Goal: Information Seeking & Learning: Learn about a topic

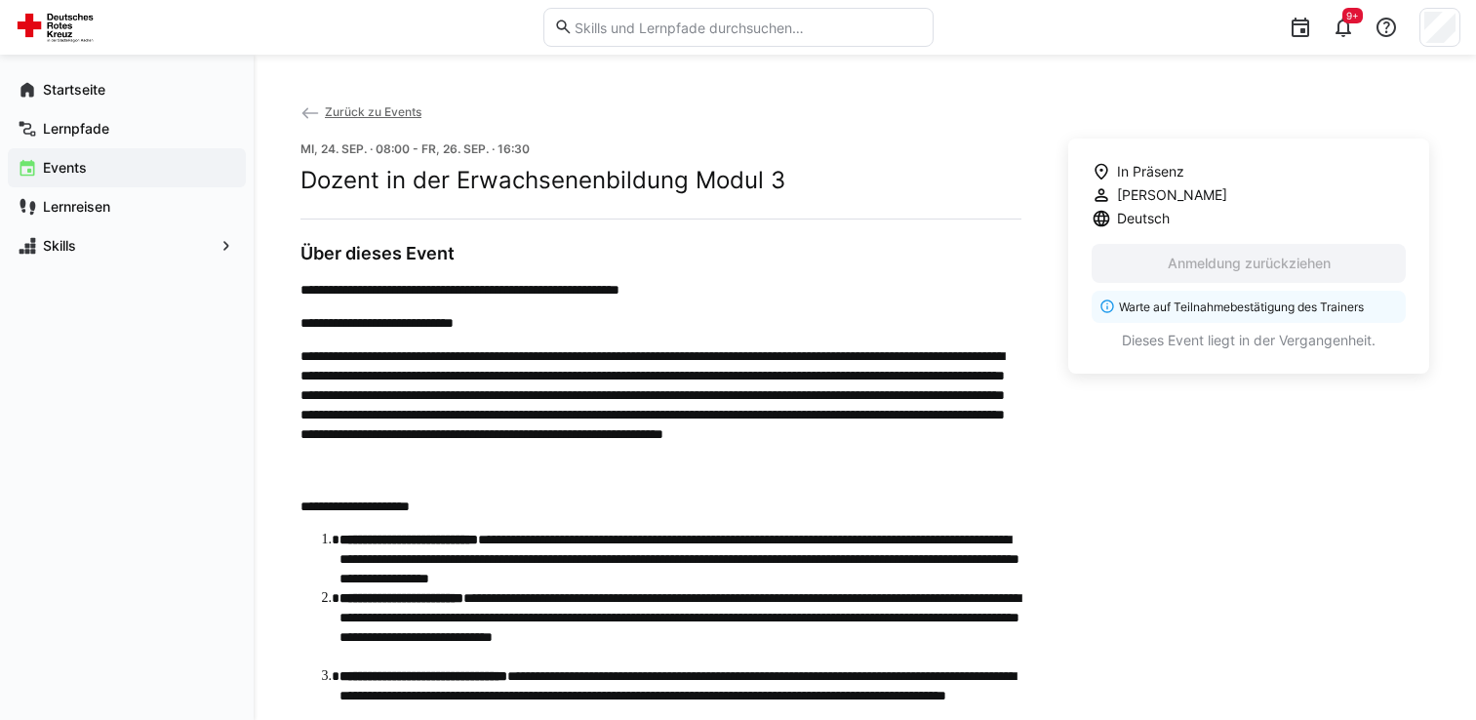
scroll to position [780, 0]
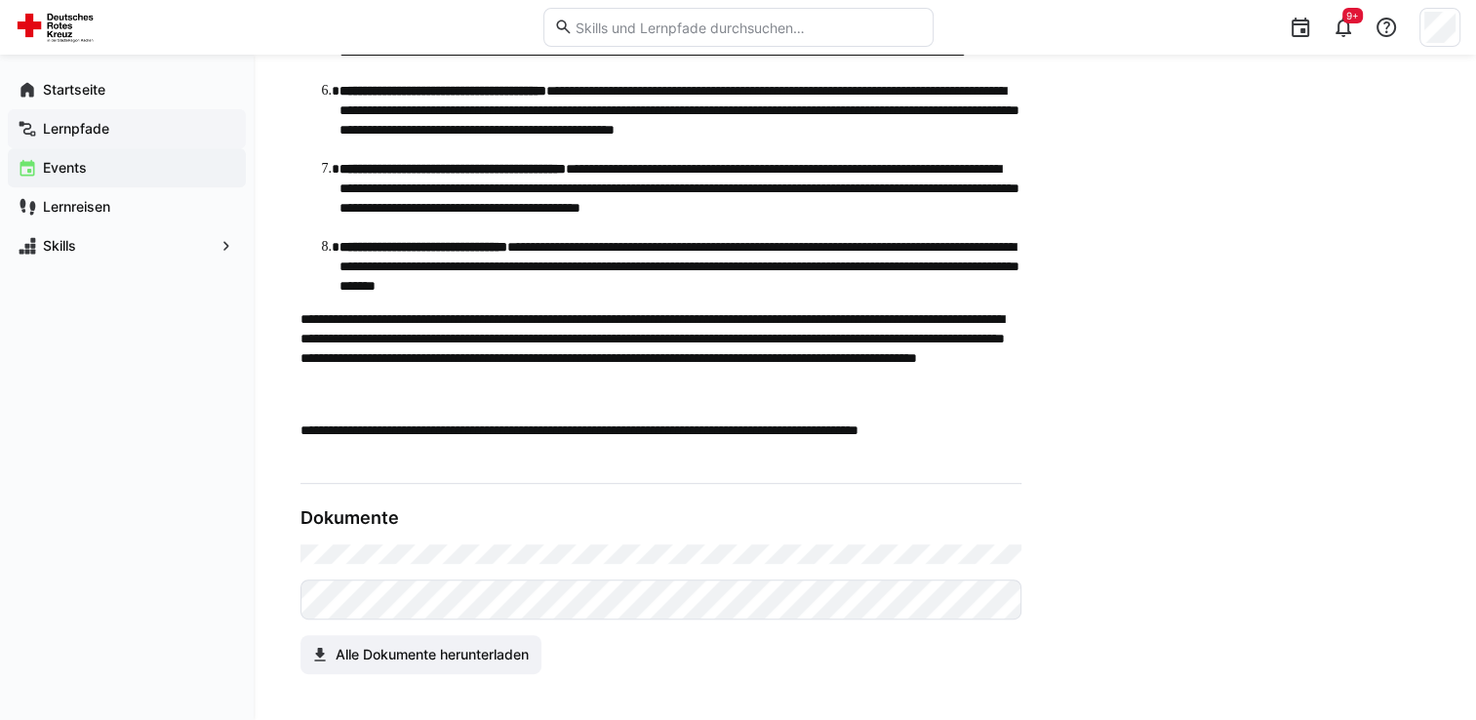
click at [120, 139] on div "Lernpfade" at bounding box center [127, 128] width 238 height 39
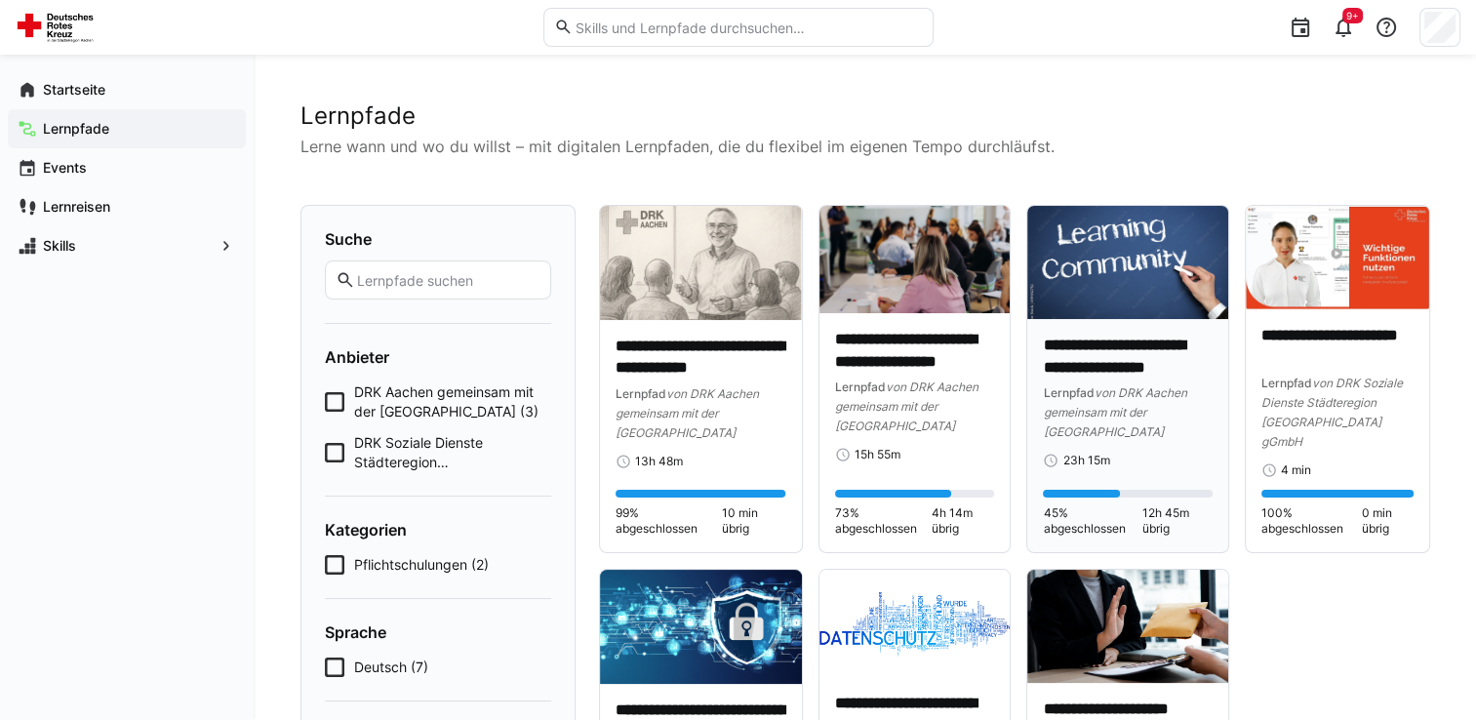
click at [1093, 319] on div "**********" at bounding box center [1127, 436] width 201 height 234
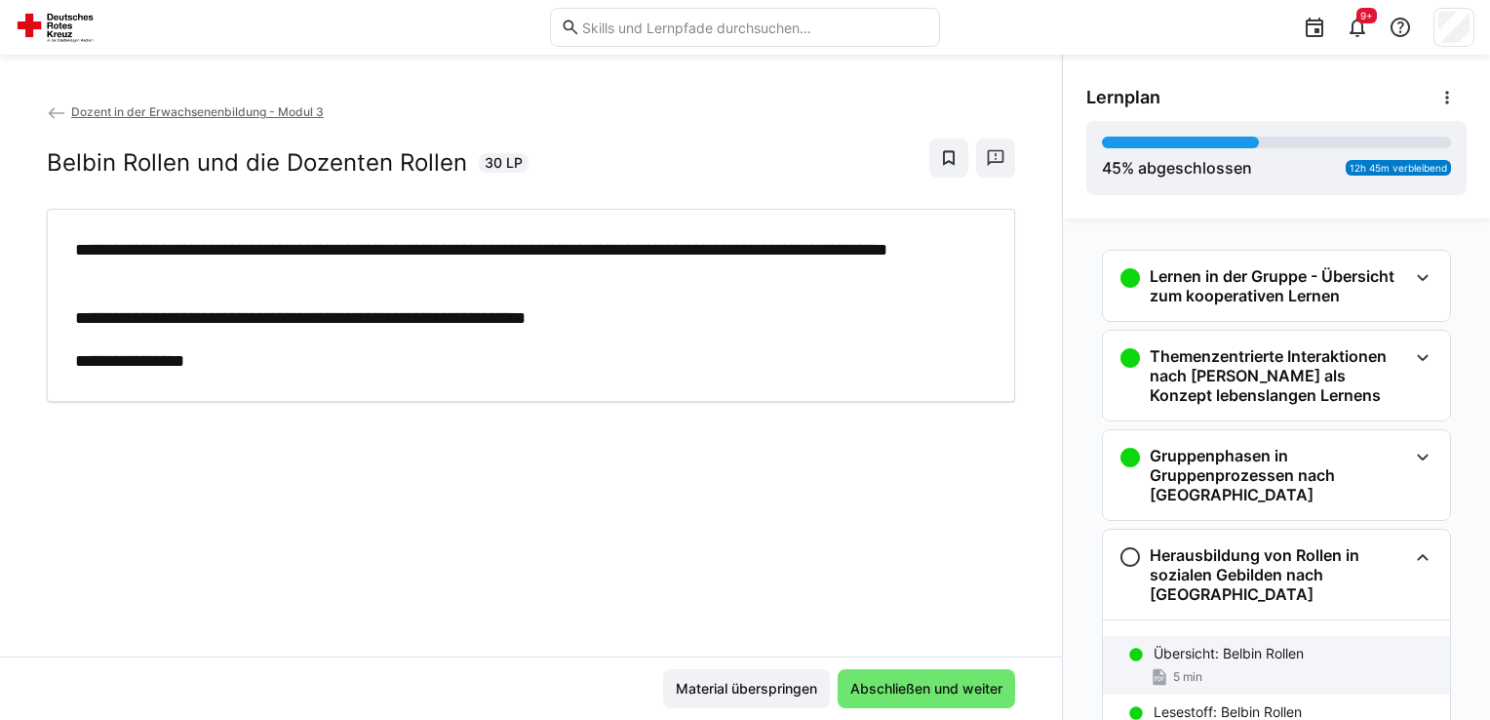
scroll to position [207, 0]
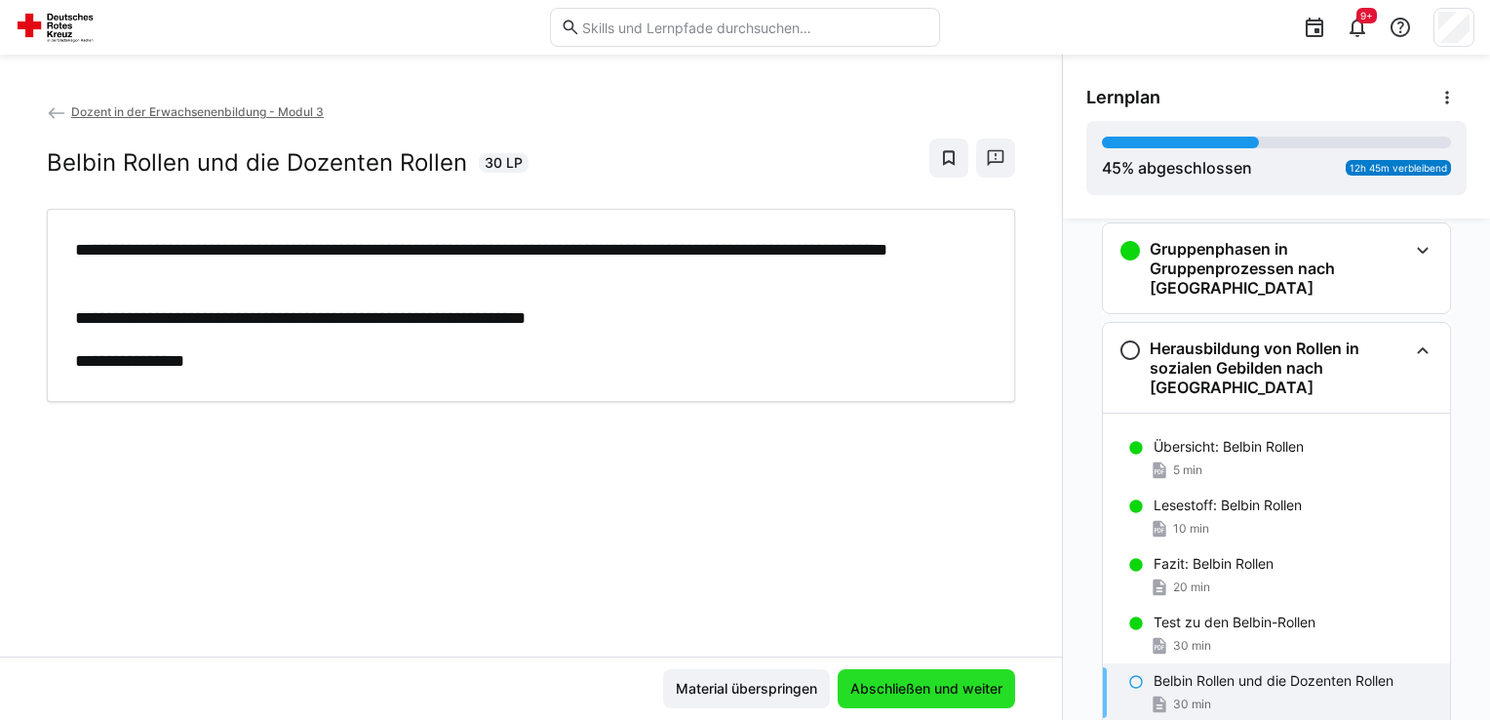
click at [952, 690] on span "Abschließen und weiter" at bounding box center [927, 689] width 158 height 20
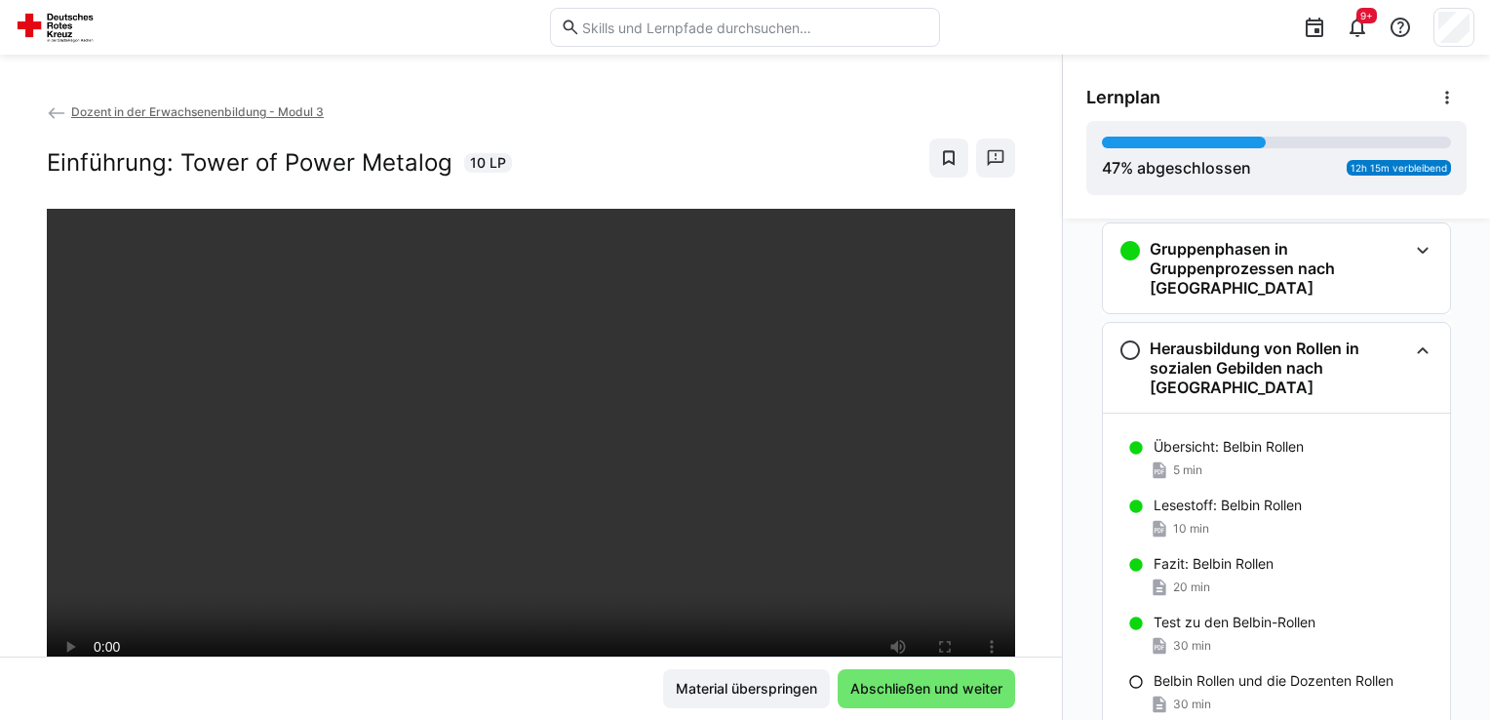
click at [1127, 663] on div "Belbin Rollen und die Dozenten Rollen 30 min" at bounding box center [1276, 692] width 347 height 59
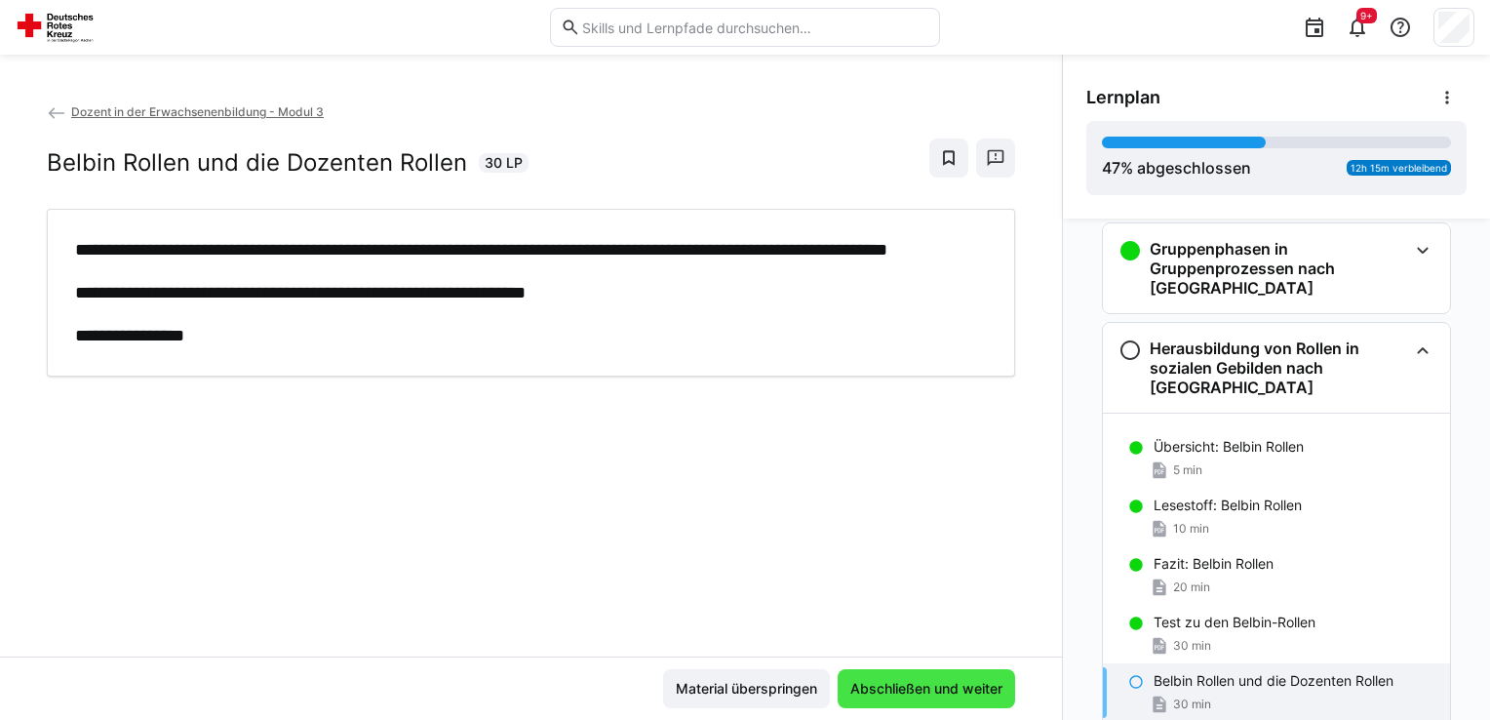
click at [925, 682] on span "Abschließen und weiter" at bounding box center [927, 689] width 158 height 20
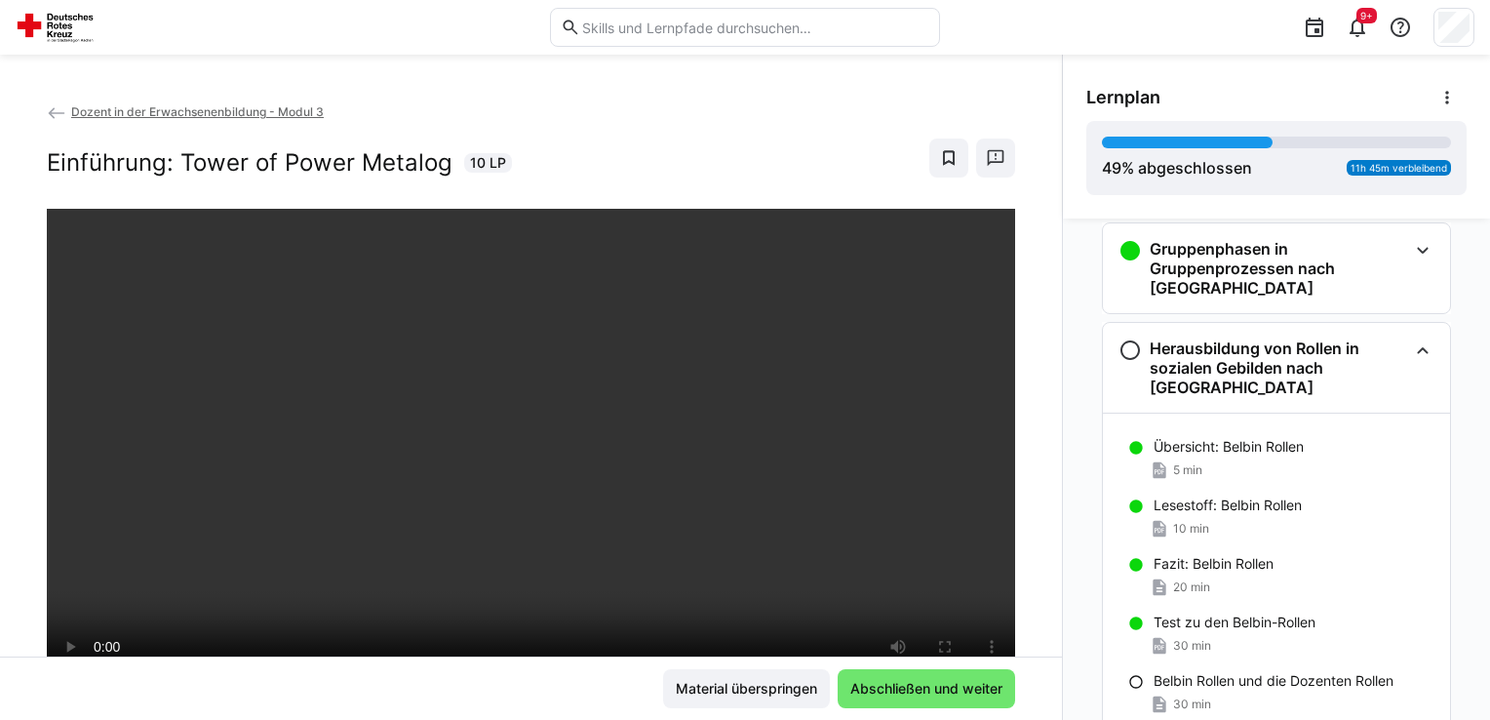
click at [1204, 663] on div "Belbin Rollen und die Dozenten Rollen 30 min" at bounding box center [1276, 692] width 347 height 59
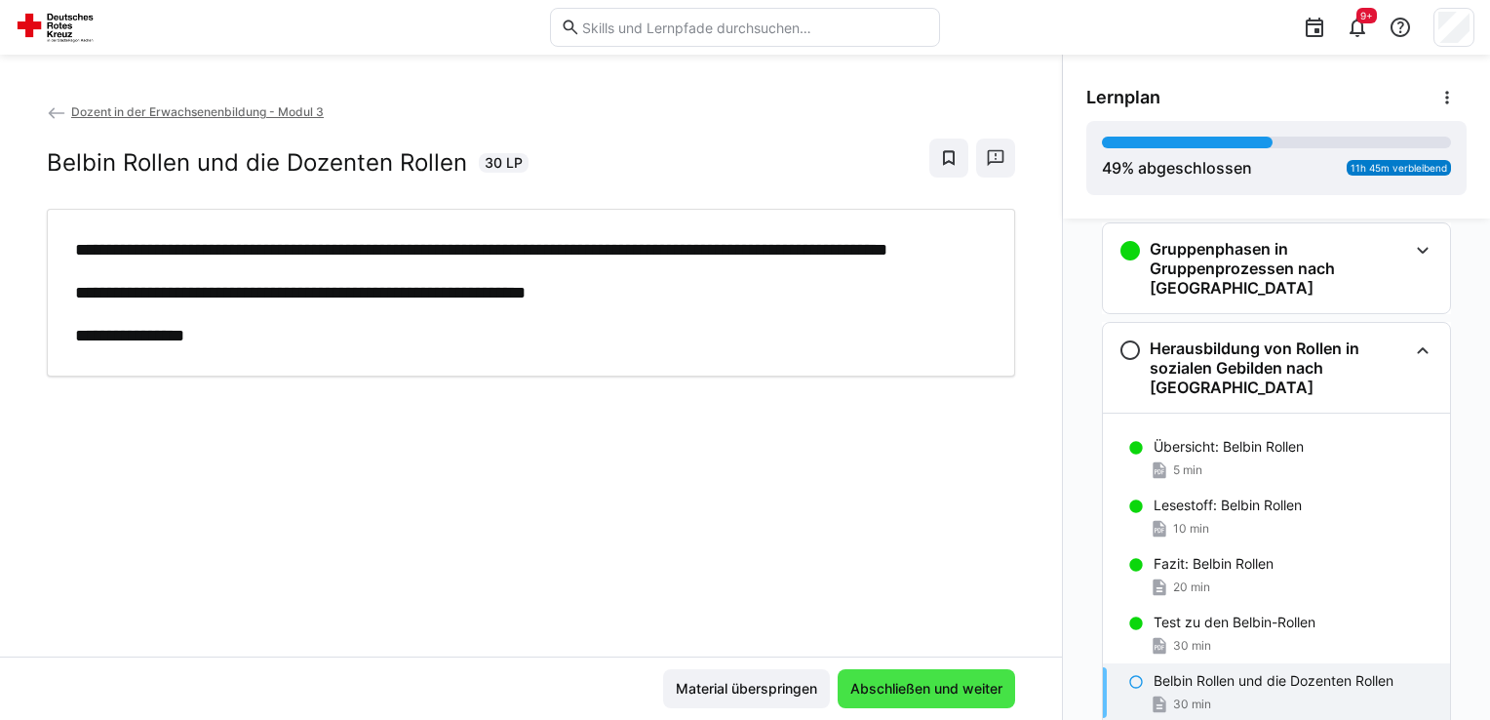
click at [949, 691] on span "Abschließen und weiter" at bounding box center [927, 689] width 158 height 20
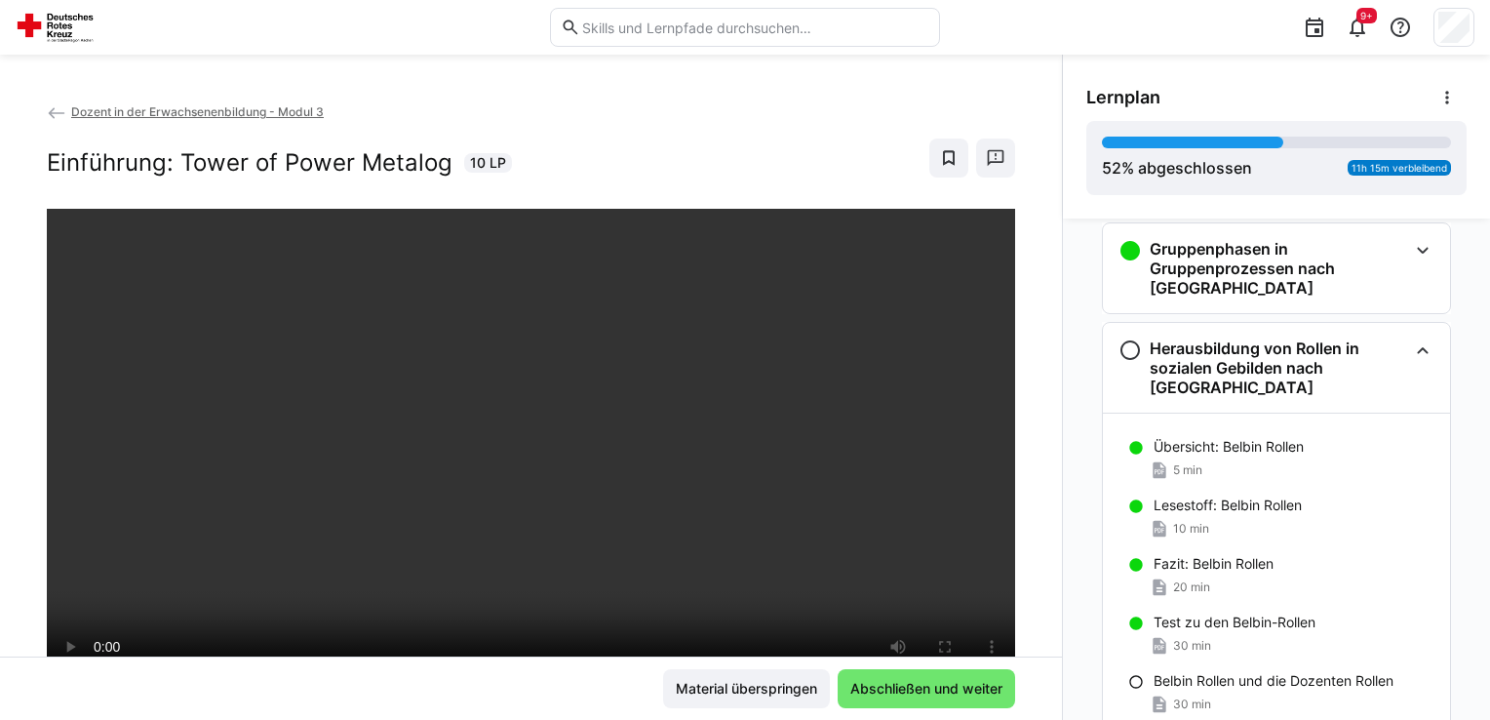
click at [927, 689] on span "Abschließen und weiter" at bounding box center [927, 689] width 158 height 20
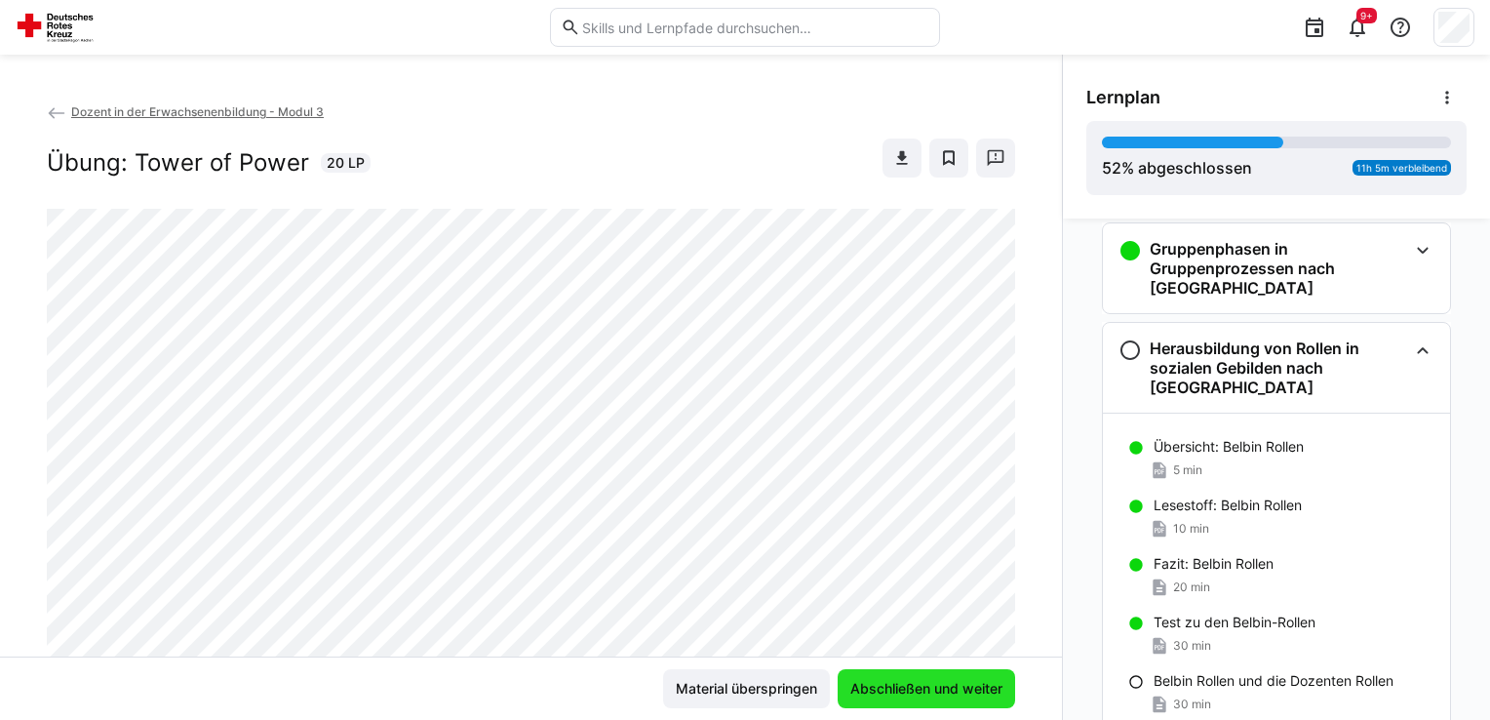
click at [917, 693] on span "Abschließen und weiter" at bounding box center [927, 689] width 158 height 20
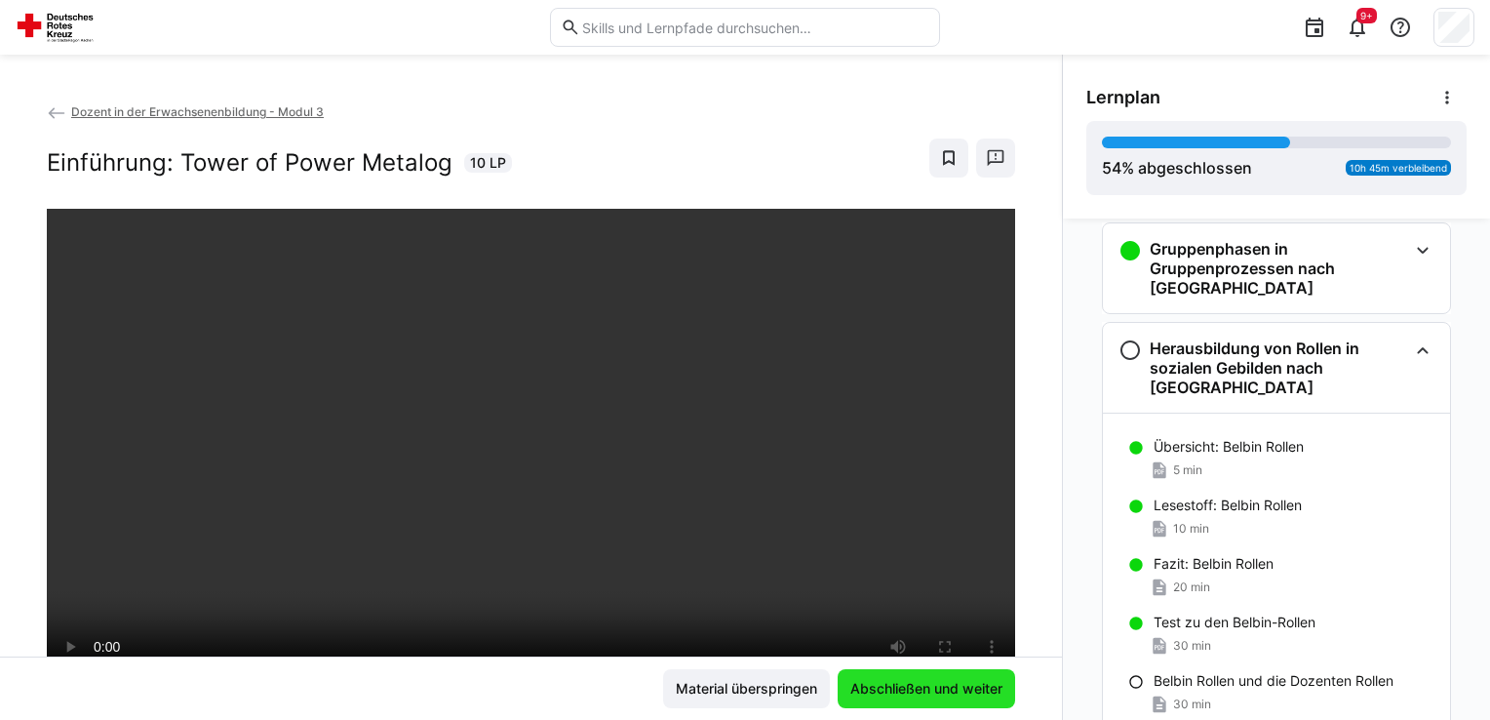
click at [934, 686] on span "Abschließen und weiter" at bounding box center [927, 689] width 158 height 20
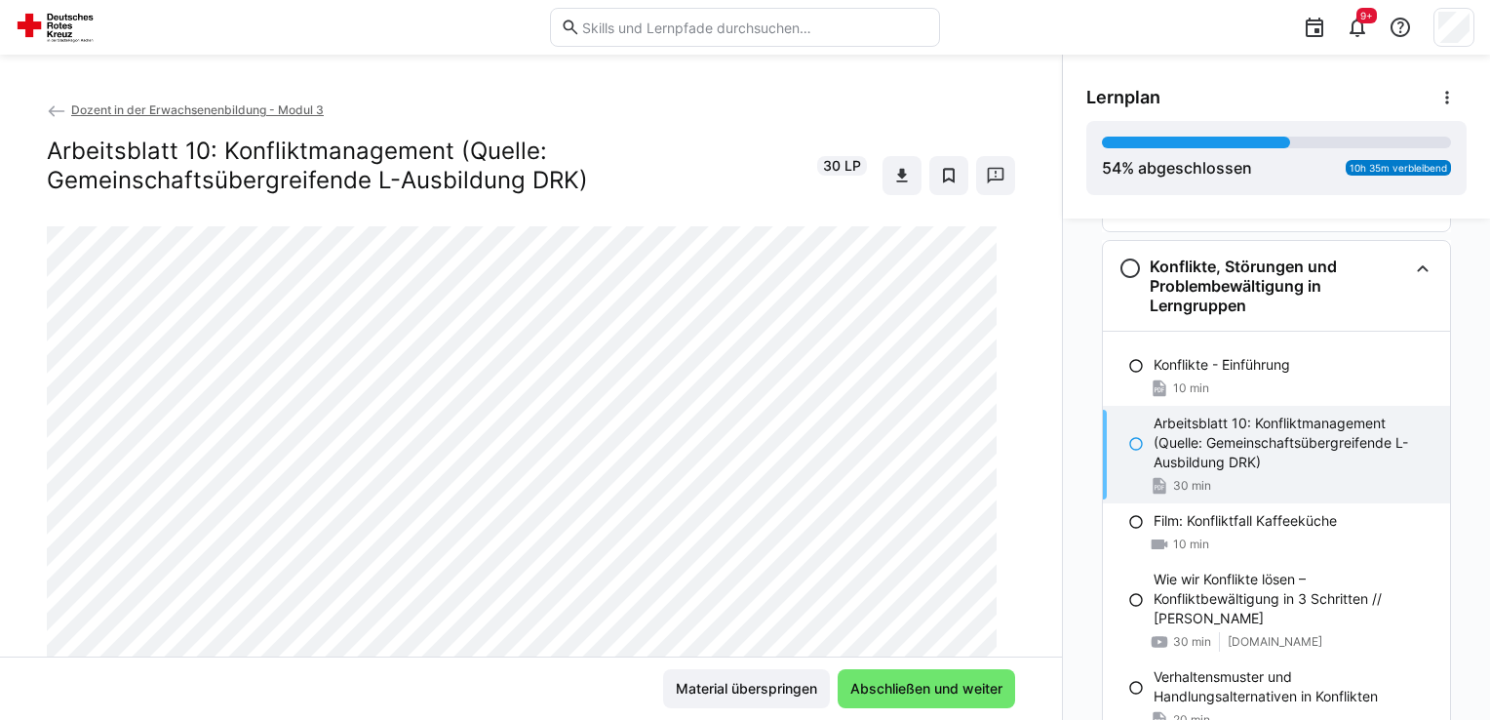
scroll to position [0, 0]
click at [893, 173] on eds-icon at bounding box center [903, 178] width 20 height 20
